Goal: Transaction & Acquisition: Register for event/course

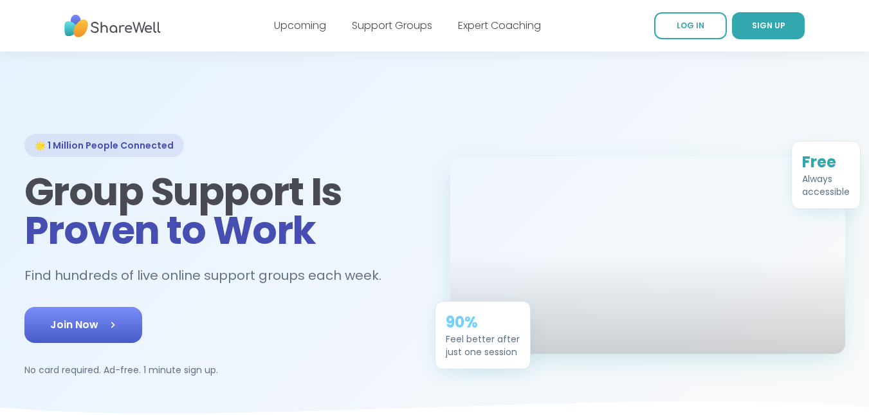
click at [75, 326] on span "Join Now" at bounding box center [83, 324] width 66 height 15
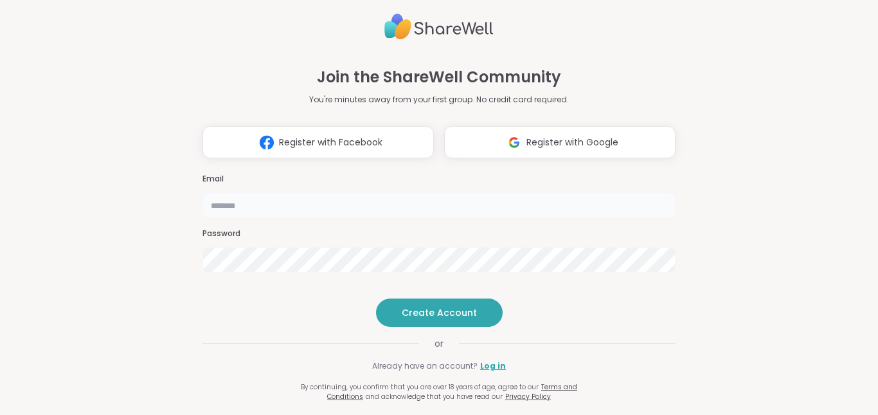
click at [239, 192] on input "email" at bounding box center [439, 205] width 473 height 26
type input "**********"
click at [437, 327] on button "Create Account" at bounding box center [439, 312] width 127 height 28
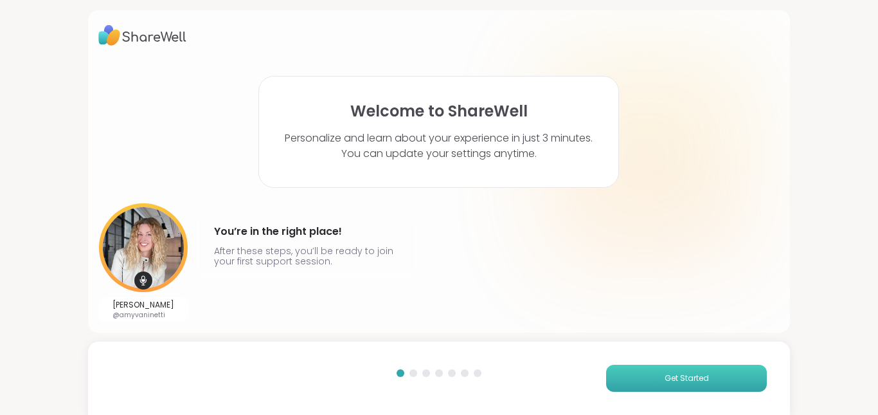
click at [676, 372] on button "Get Started" at bounding box center [686, 378] width 161 height 27
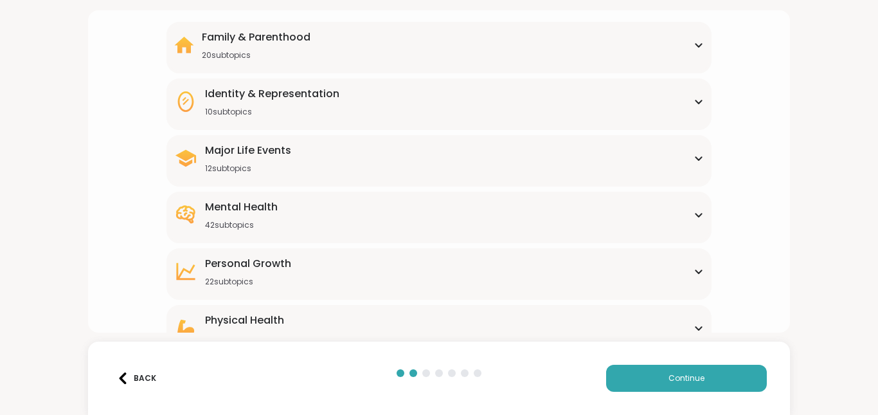
scroll to position [189, 0]
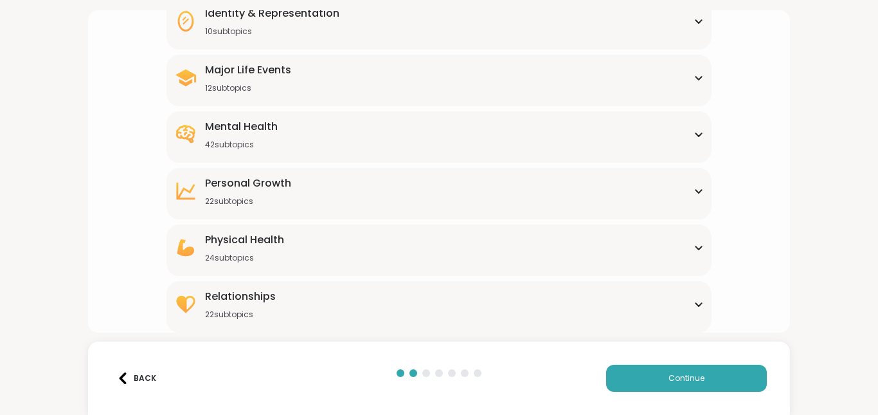
click at [694, 136] on icon at bounding box center [699, 134] width 10 height 6
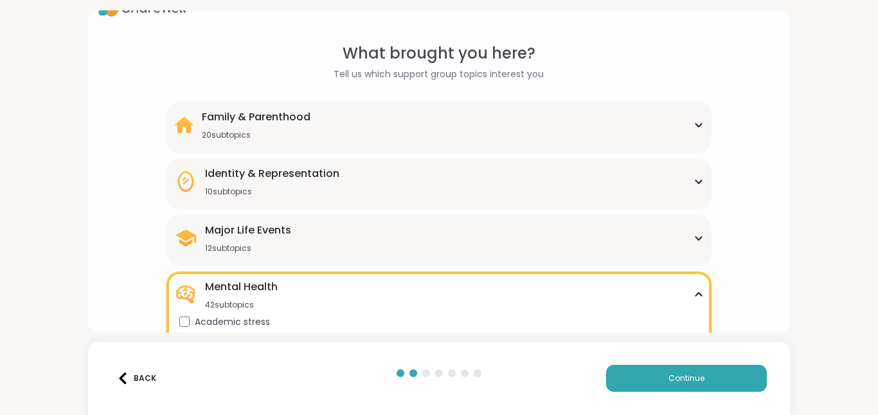
scroll to position [0, 0]
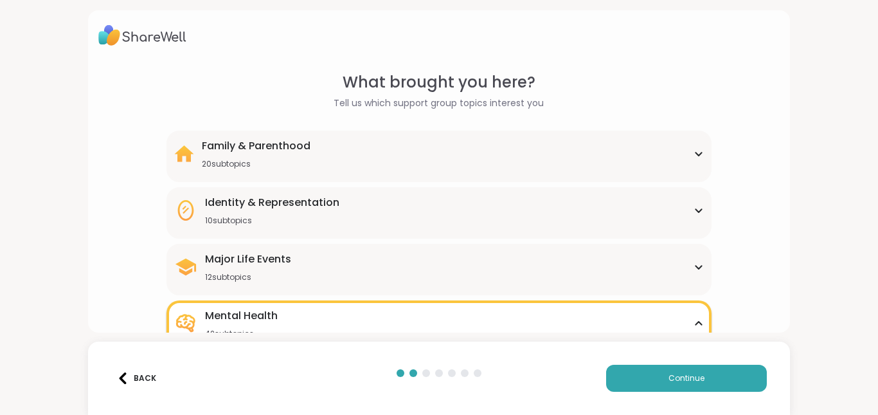
click at [689, 149] on div "Family & Parenthood 20 subtopics" at bounding box center [439, 153] width 530 height 31
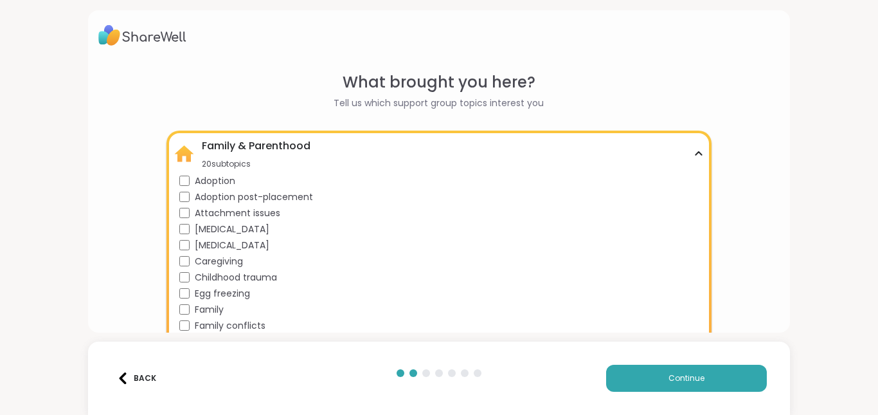
click at [694, 155] on icon at bounding box center [699, 153] width 10 height 6
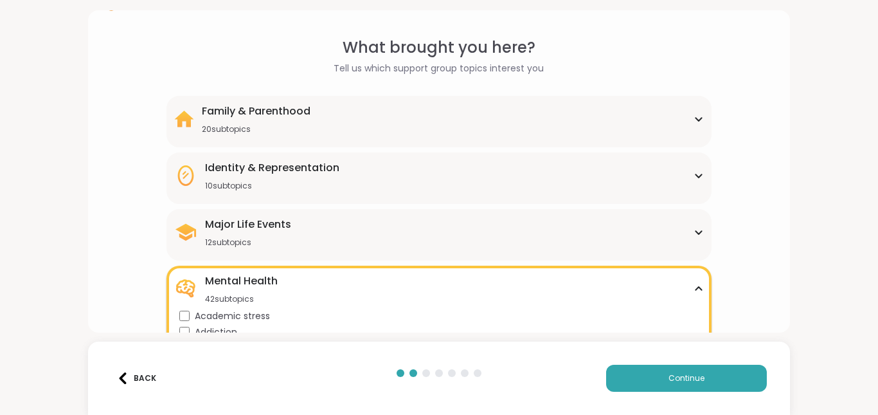
scroll to position [64, 0]
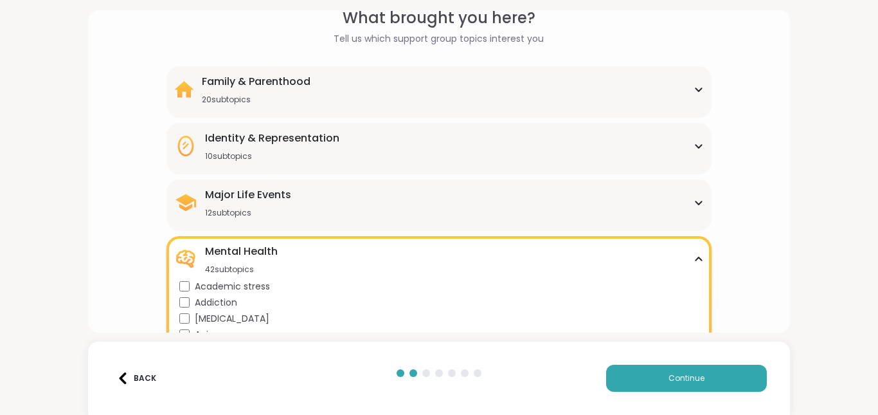
click at [696, 145] on icon at bounding box center [699, 146] width 10 height 6
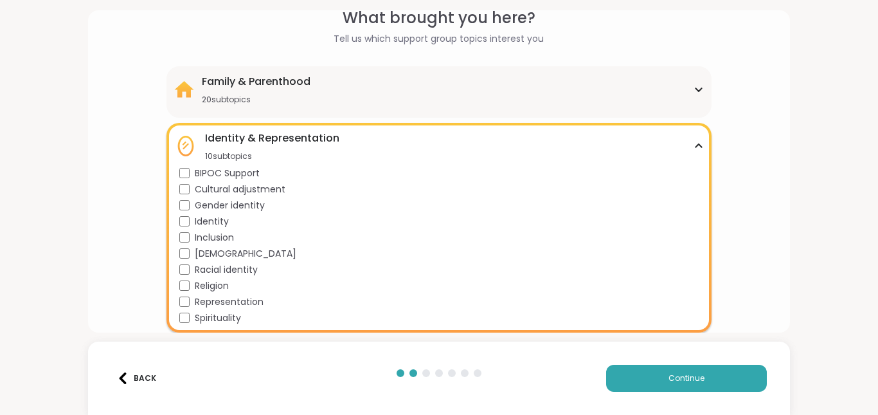
click at [696, 145] on icon at bounding box center [699, 146] width 10 height 6
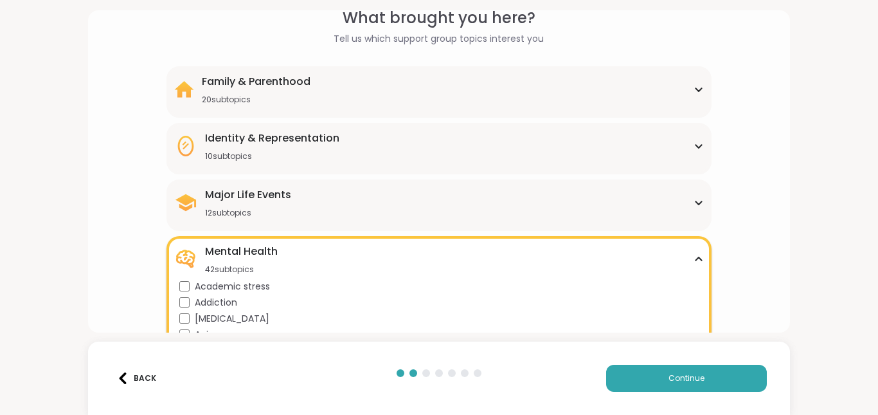
click at [694, 201] on icon at bounding box center [699, 202] width 10 height 6
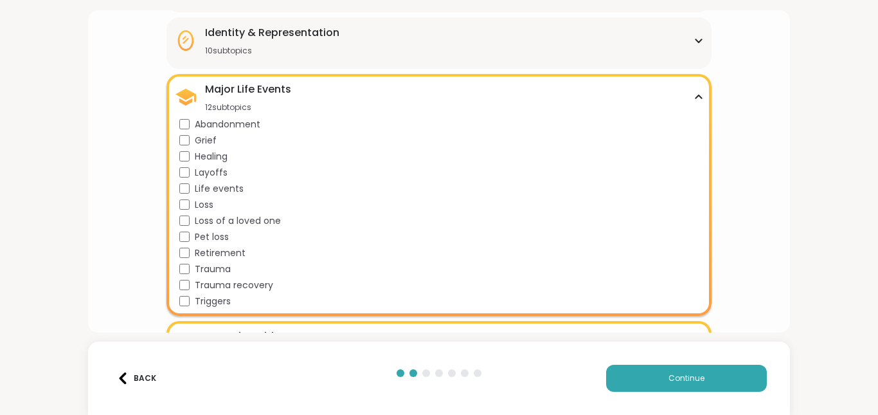
scroll to position [193, 0]
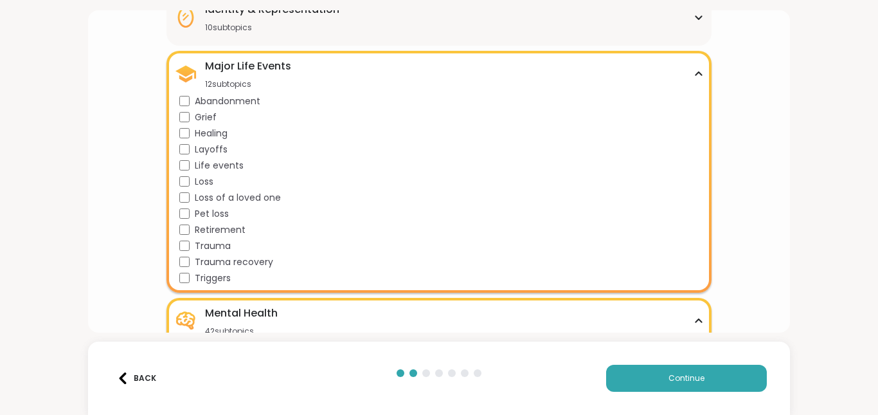
click at [694, 76] on icon at bounding box center [699, 74] width 10 height 6
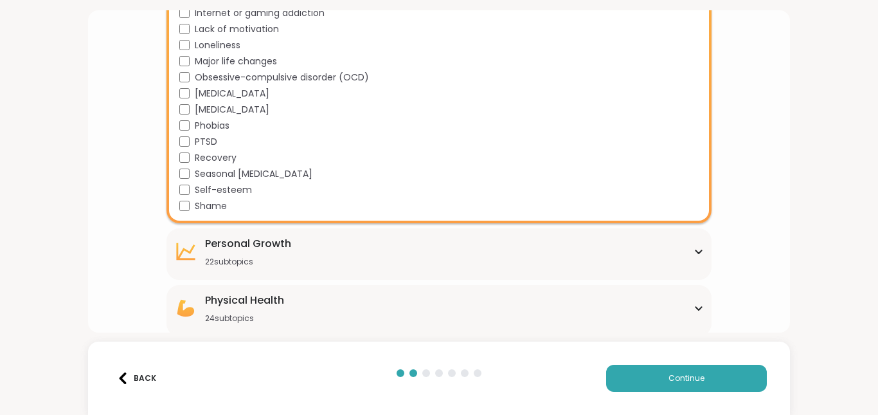
scroll to position [832, 0]
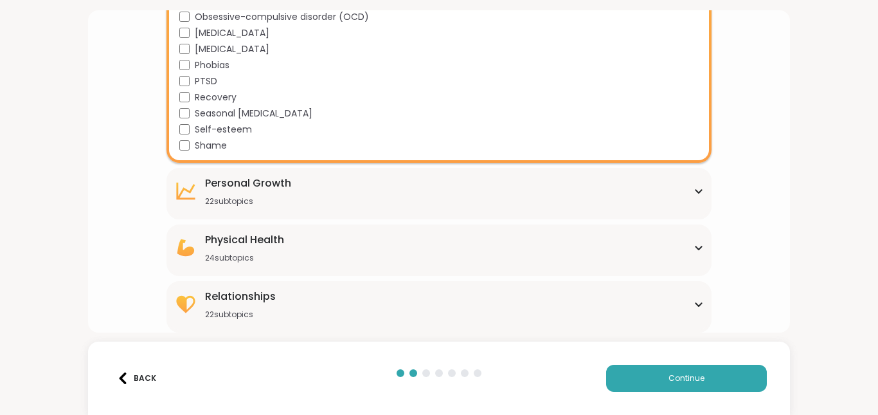
click at [694, 307] on icon at bounding box center [699, 304] width 10 height 6
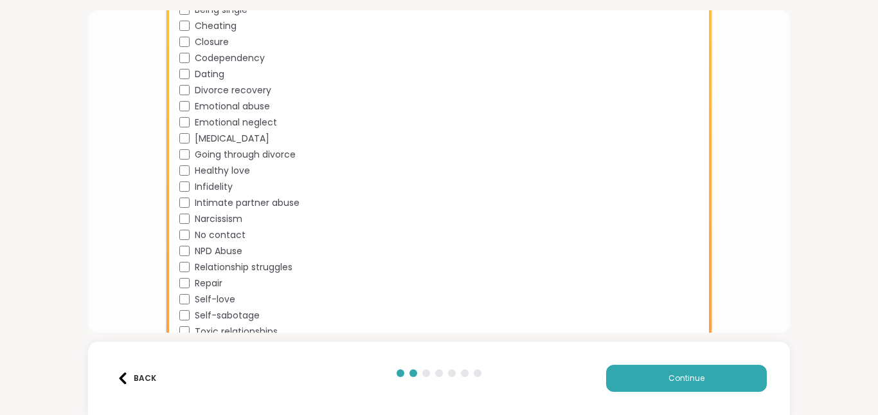
scroll to position [1183, 0]
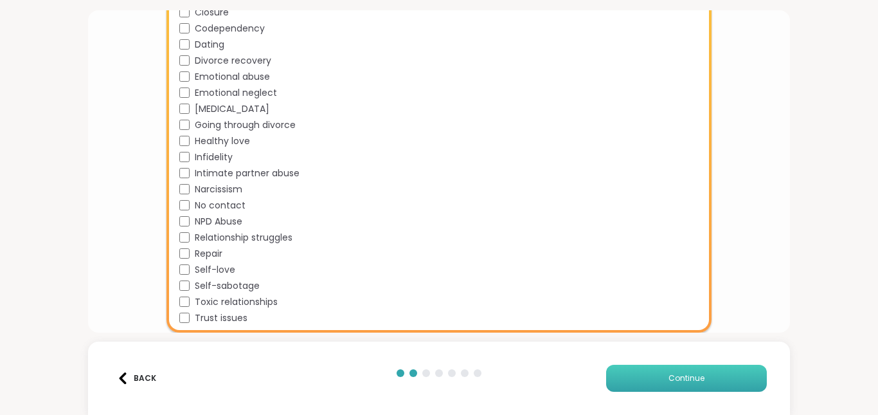
click at [682, 374] on span "Continue" at bounding box center [687, 378] width 36 height 12
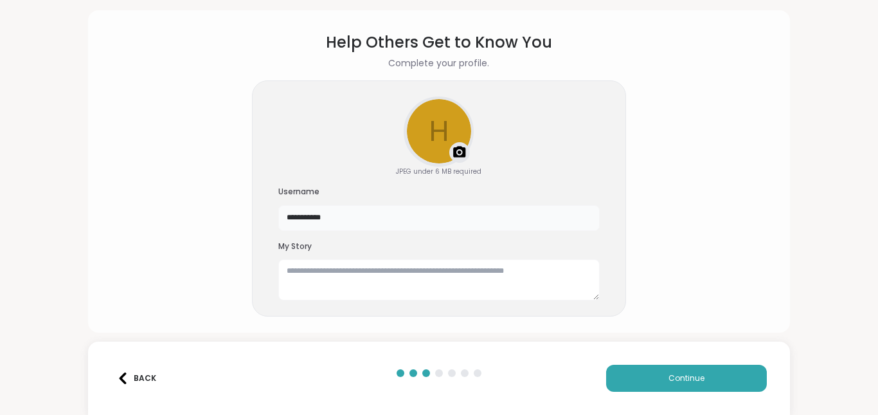
click at [320, 216] on input "**********" at bounding box center [438, 218] width 321 height 26
type input "******"
click at [761, 212] on section "Help Others Get to Know You Complete your profile. h Upload a profile photo JPE…" at bounding box center [439, 172] width 682 height 302
click at [440, 123] on div "Upload a profile photo" at bounding box center [439, 132] width 68 height 68
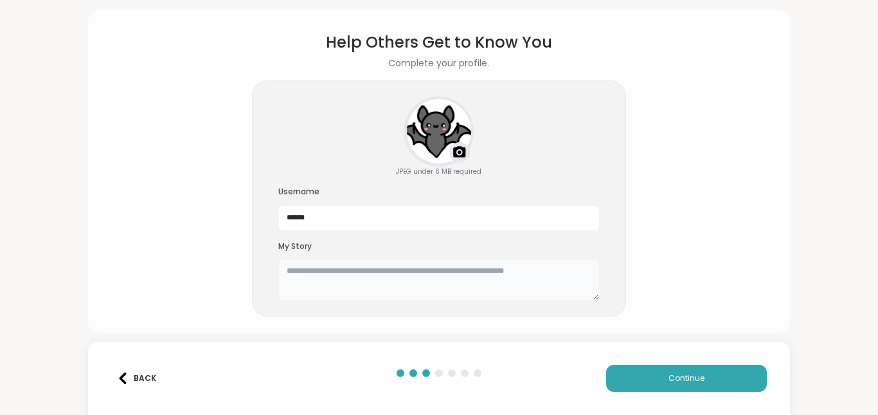
click at [475, 271] on textarea at bounding box center [438, 279] width 321 height 41
type textarea "*"
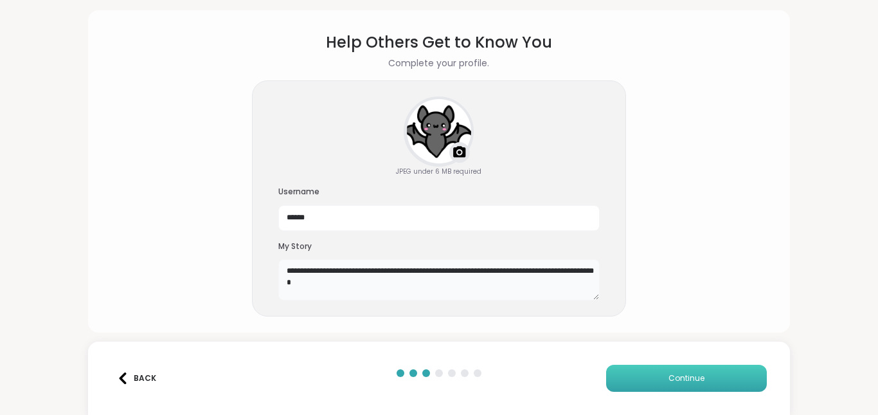
type textarea "**********"
click at [705, 375] on button "Continue" at bounding box center [686, 378] width 161 height 27
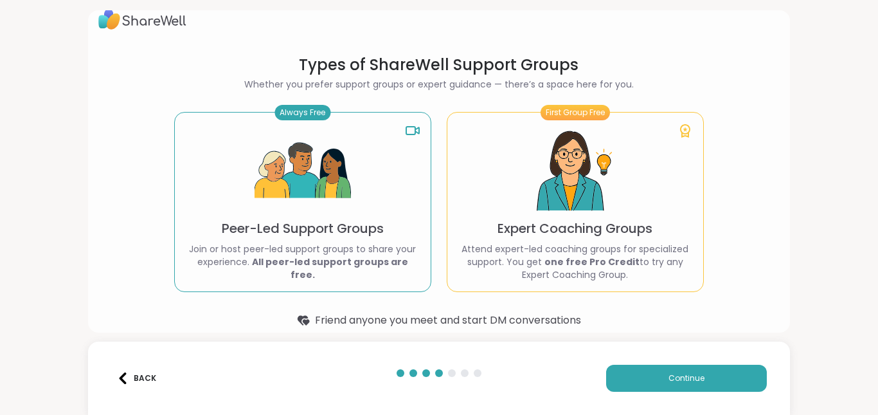
scroll to position [32, 0]
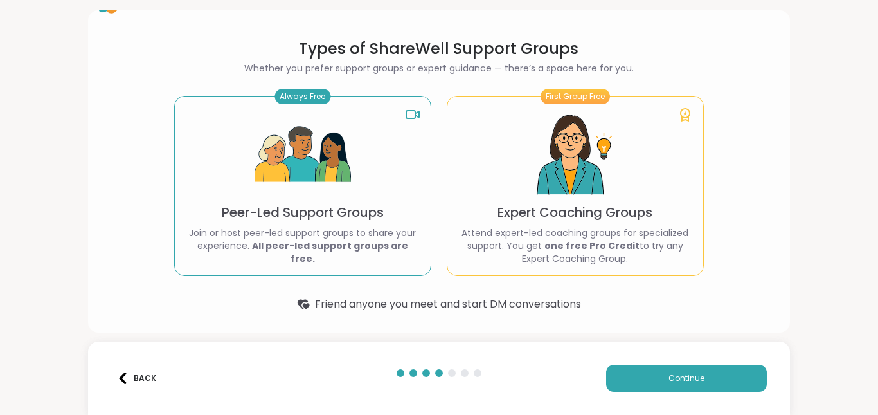
click at [306, 203] on img at bounding box center [303, 155] width 96 height 96
click at [677, 376] on span "Continue" at bounding box center [687, 378] width 36 height 12
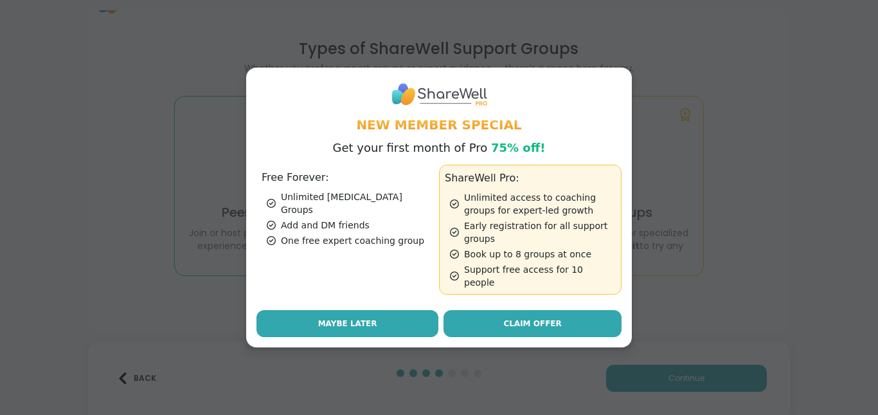
click at [311, 314] on button "Maybe Later" at bounding box center [348, 323] width 182 height 27
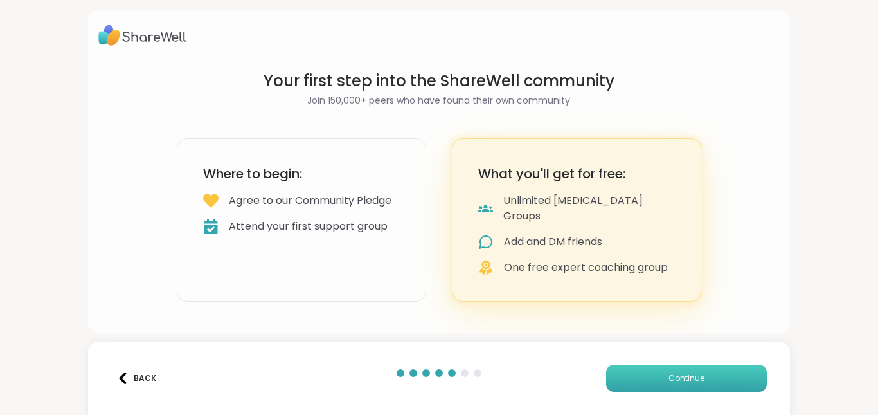
click at [671, 372] on button "Continue" at bounding box center [686, 378] width 161 height 27
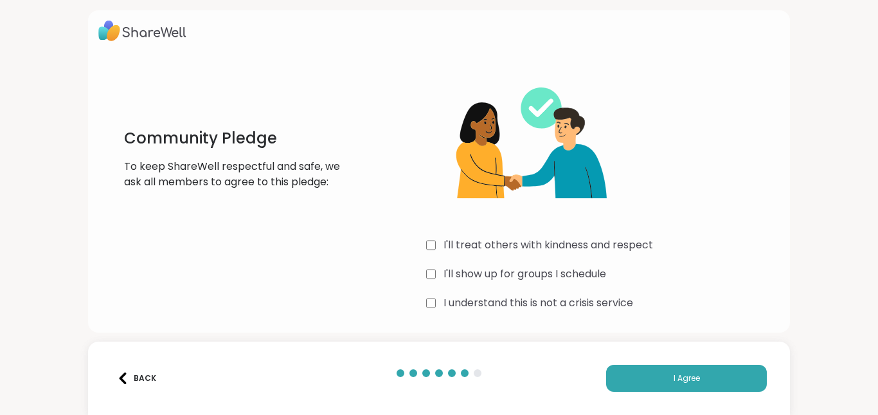
scroll to position [6, 0]
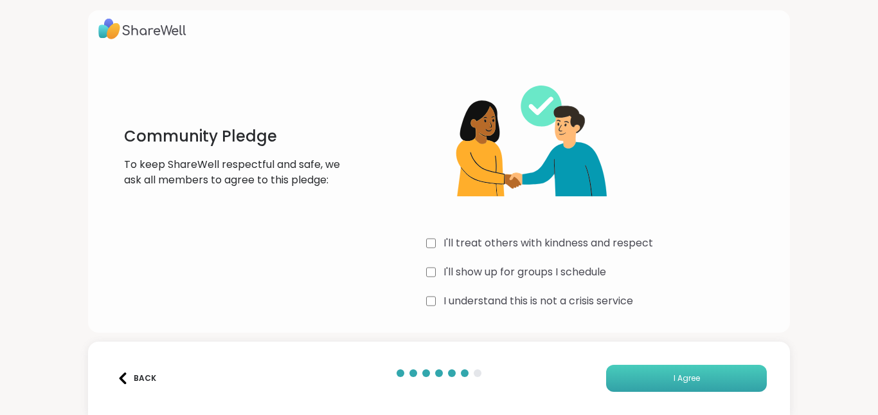
click at [674, 378] on span "I Agree" at bounding box center [687, 378] width 26 height 12
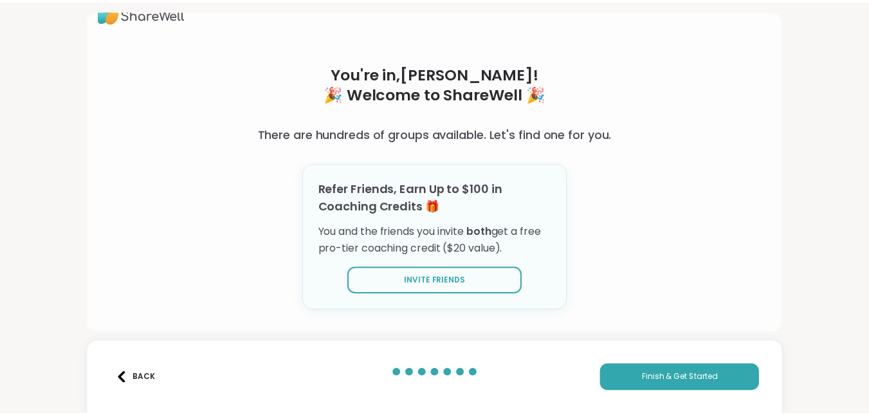
scroll to position [37, 0]
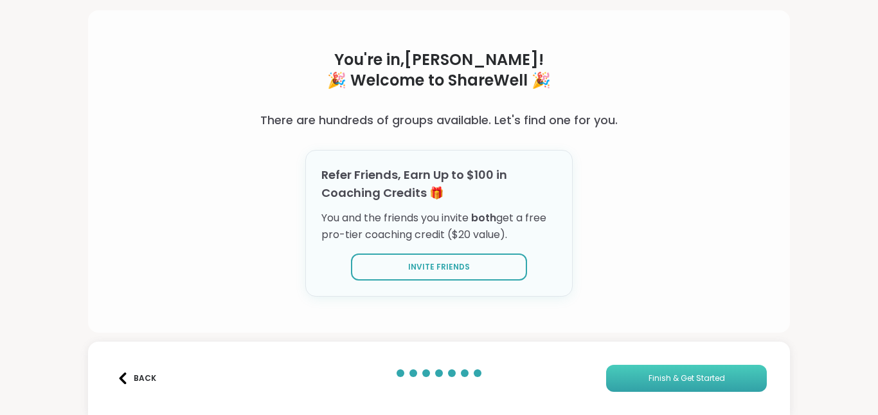
click at [675, 374] on span "Finish & Get Started" at bounding box center [687, 378] width 77 height 12
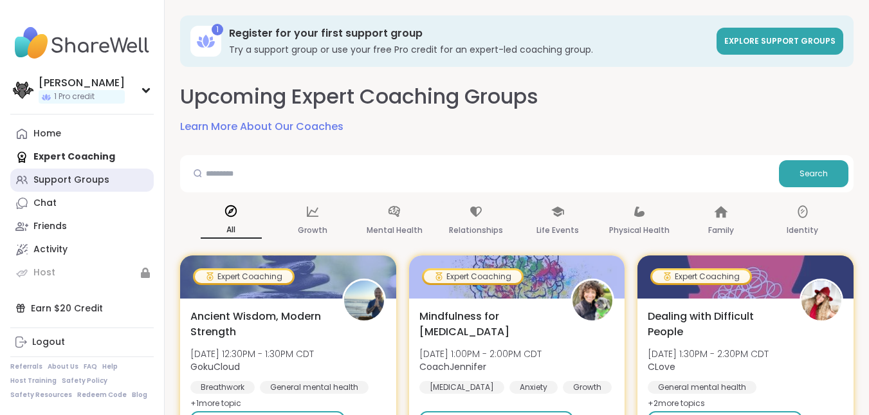
click at [69, 180] on div "Support Groups" at bounding box center [71, 180] width 76 height 13
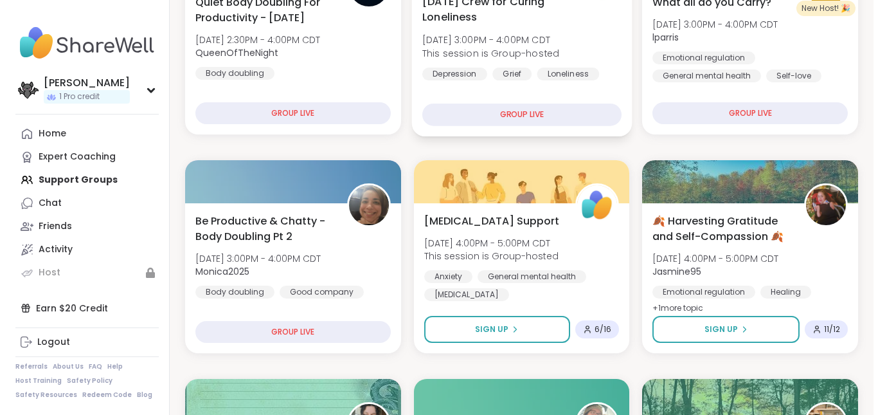
scroll to position [321, 0]
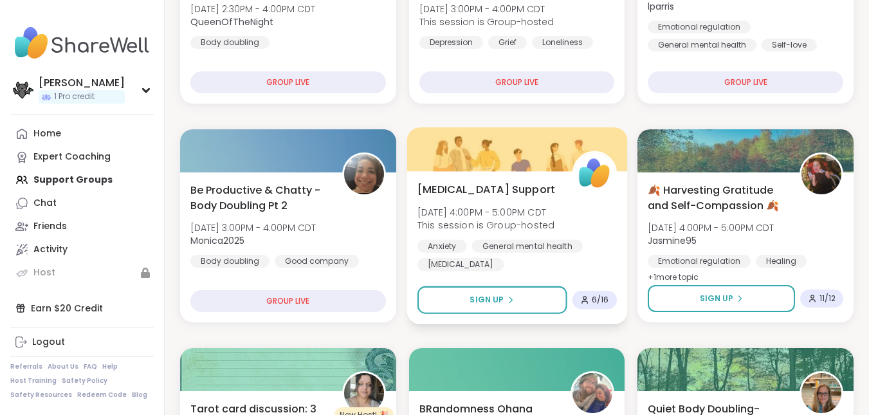
click at [465, 207] on span "[DATE] 4:00PM - 5:00PM CDT" at bounding box center [485, 211] width 137 height 13
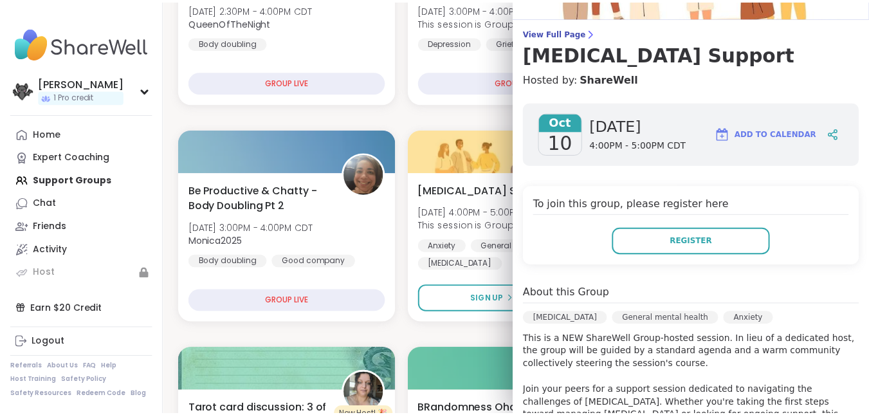
scroll to position [0, 0]
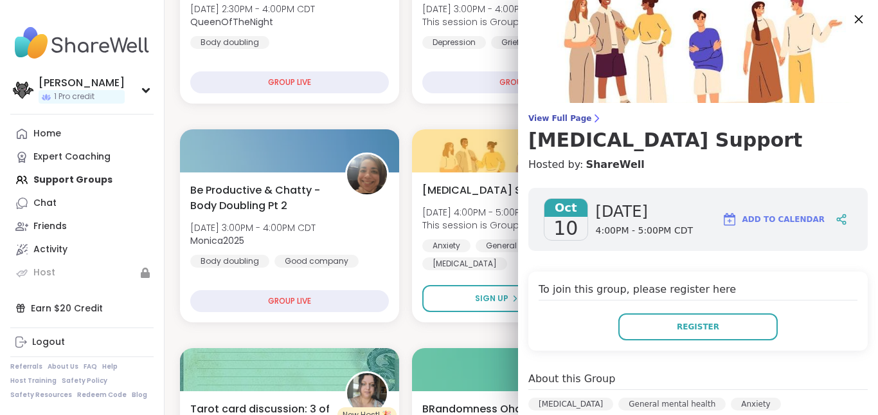
click at [855, 19] on icon at bounding box center [859, 19] width 8 height 8
